Goal: Task Accomplishment & Management: Use online tool/utility

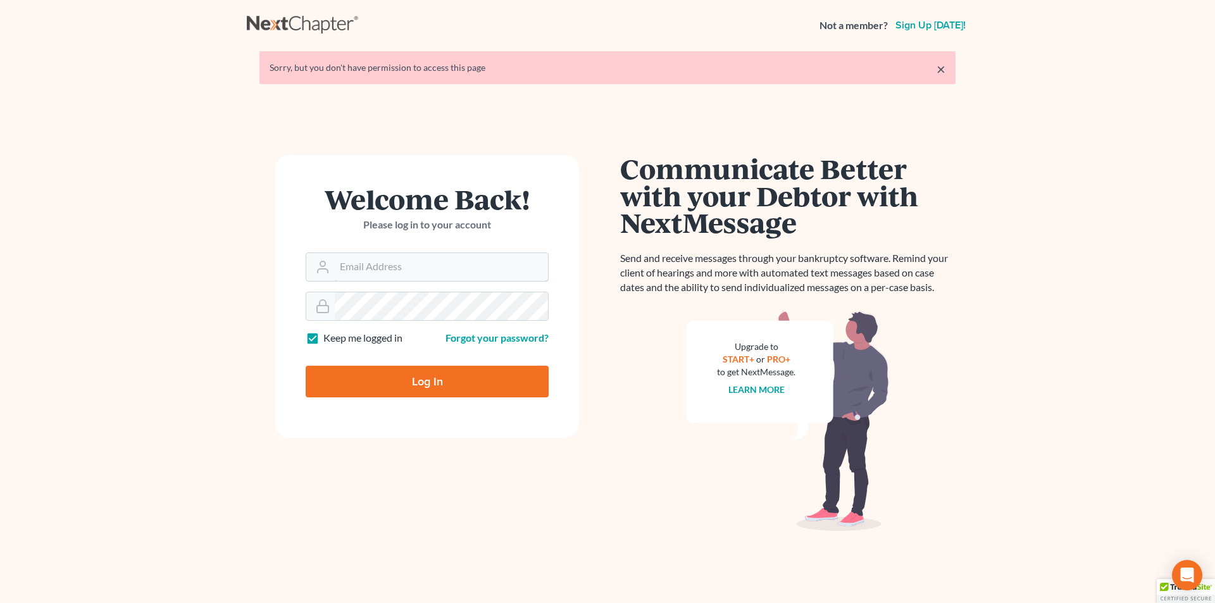
type input "donna@hollandlaw970.com"
click at [495, 385] on input "Log In" at bounding box center [427, 382] width 243 height 32
type input "Thinking..."
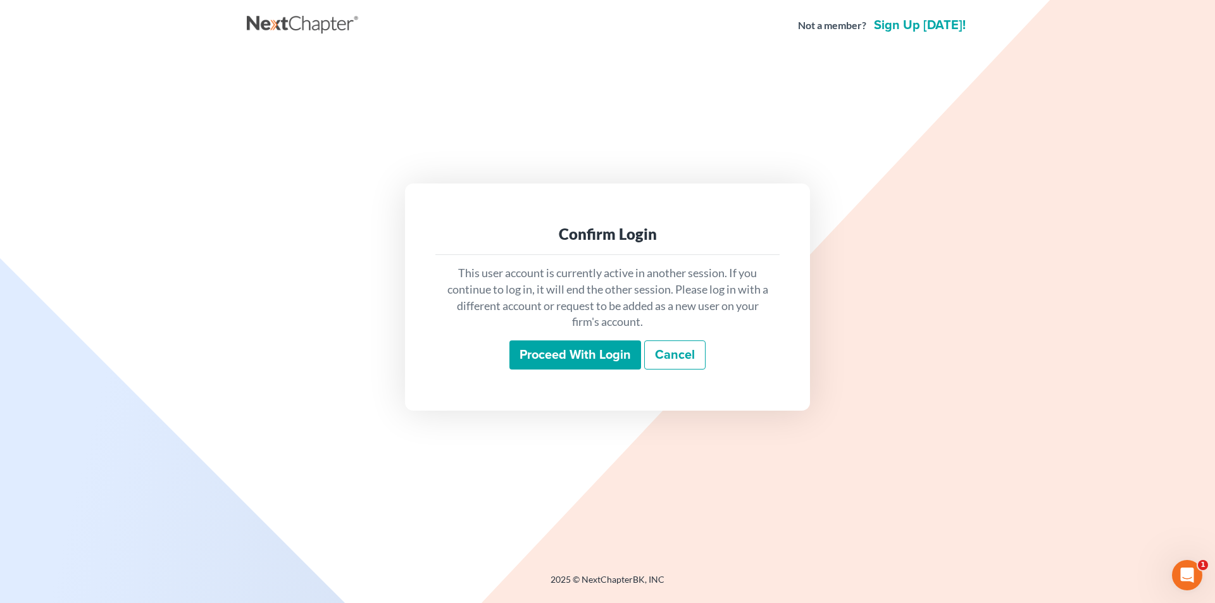
drag, startPoint x: 593, startPoint y: 360, endPoint x: 608, endPoint y: 360, distance: 15.2
click at [594, 360] on input "Proceed with login" at bounding box center [575, 354] width 132 height 29
